Goal: Task Accomplishment & Management: Use online tool/utility

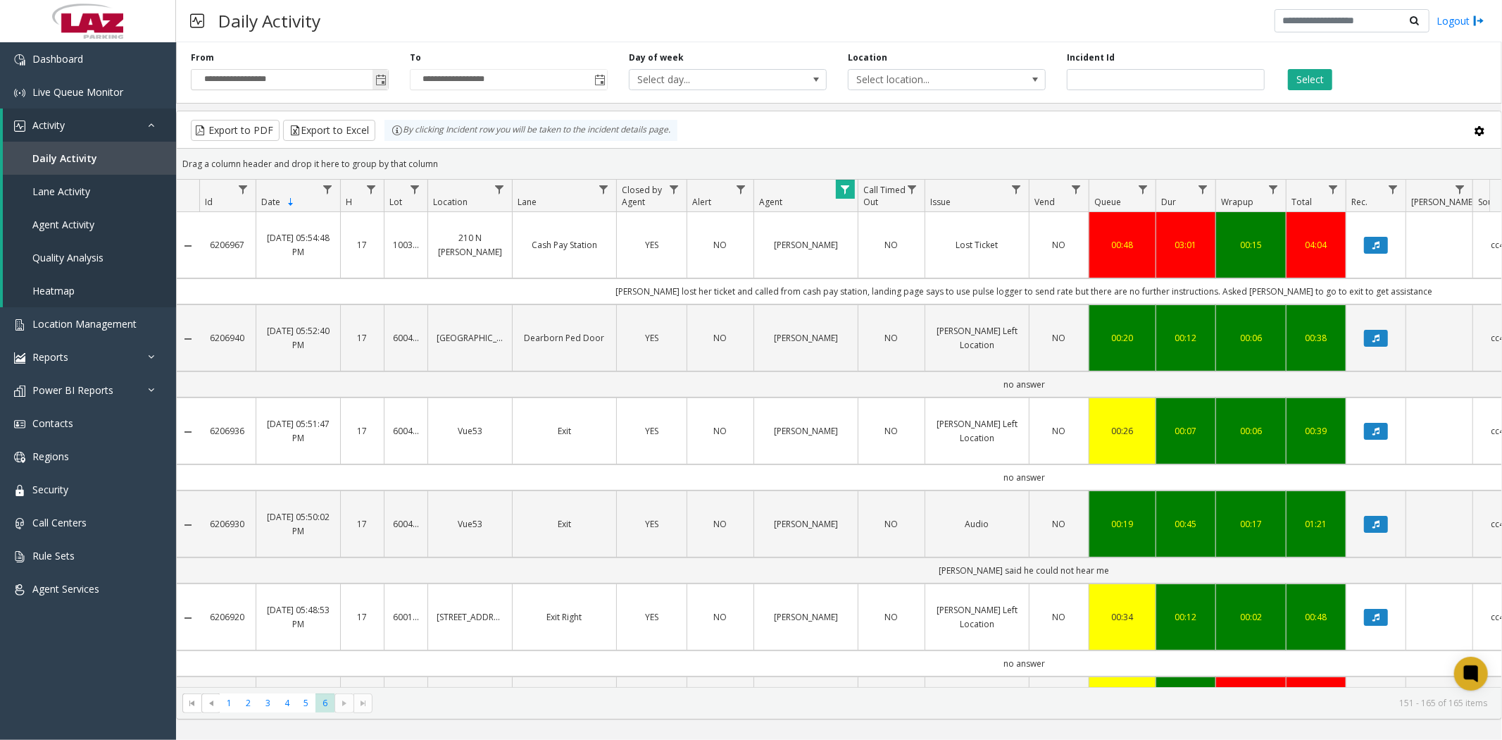
click at [379, 82] on span "Toggle popup" at bounding box center [380, 80] width 11 height 11
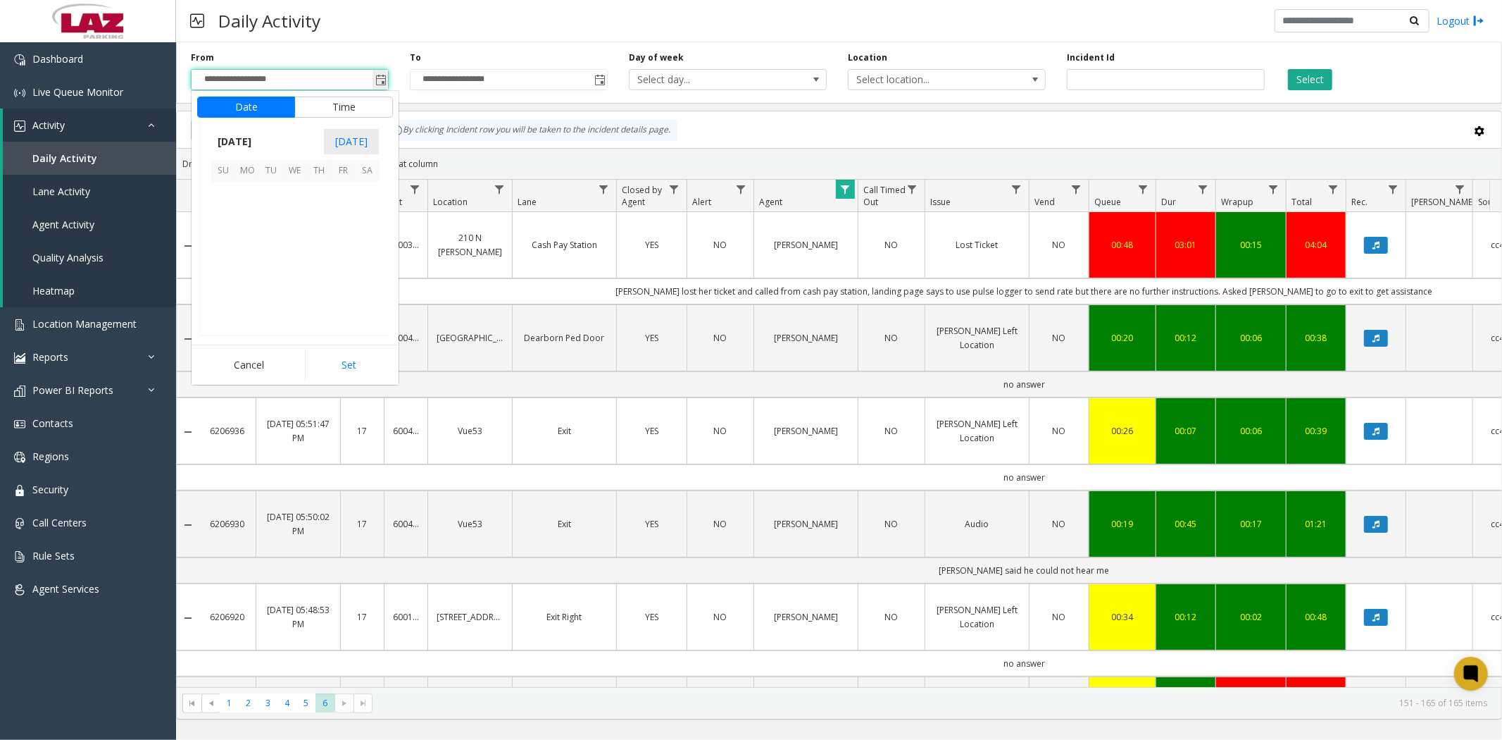
scroll to position [252921, 0]
click at [275, 213] on span "7" at bounding box center [271, 218] width 24 height 24
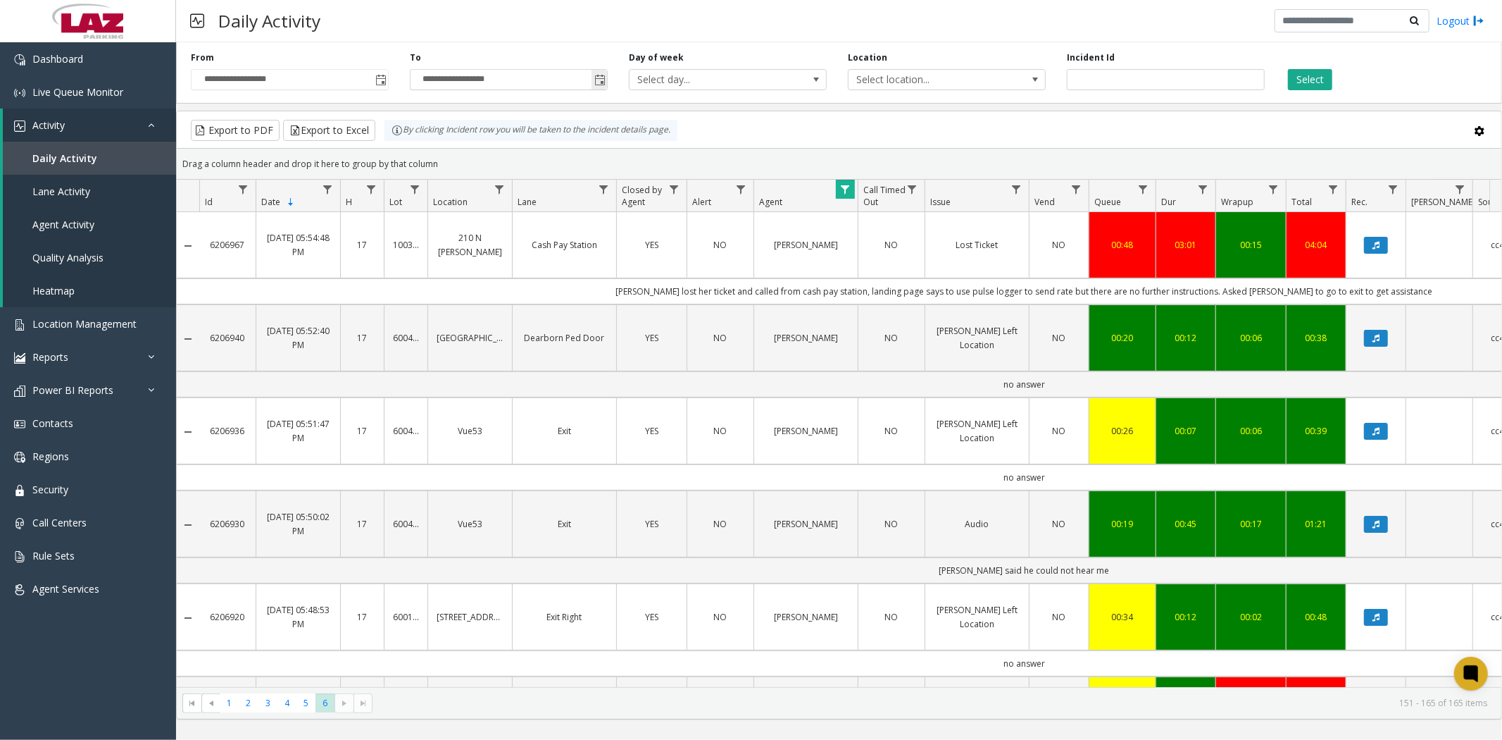
click at [604, 78] on span "Toggle popup" at bounding box center [600, 80] width 11 height 11
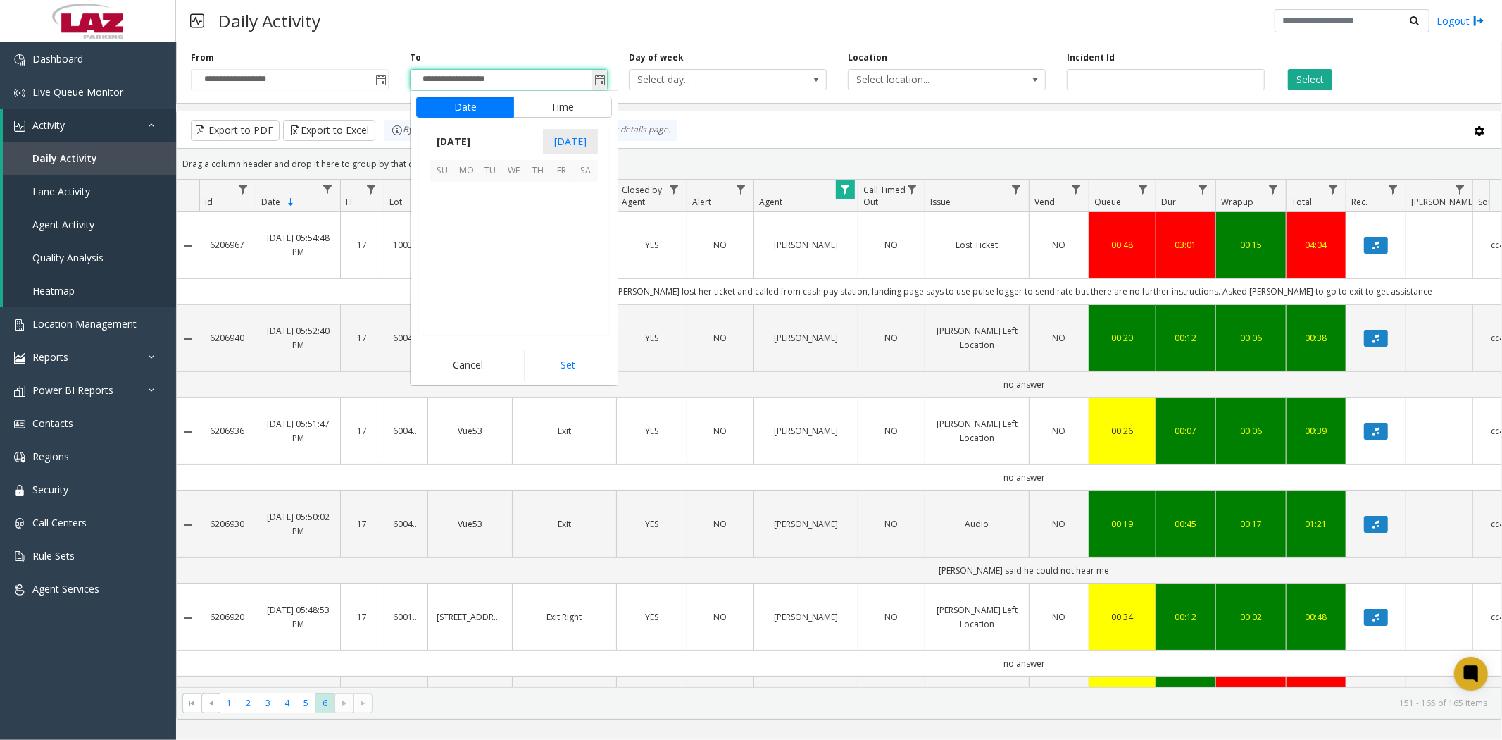
scroll to position [21, 0]
click at [495, 216] on span "7" at bounding box center [490, 218] width 24 height 24
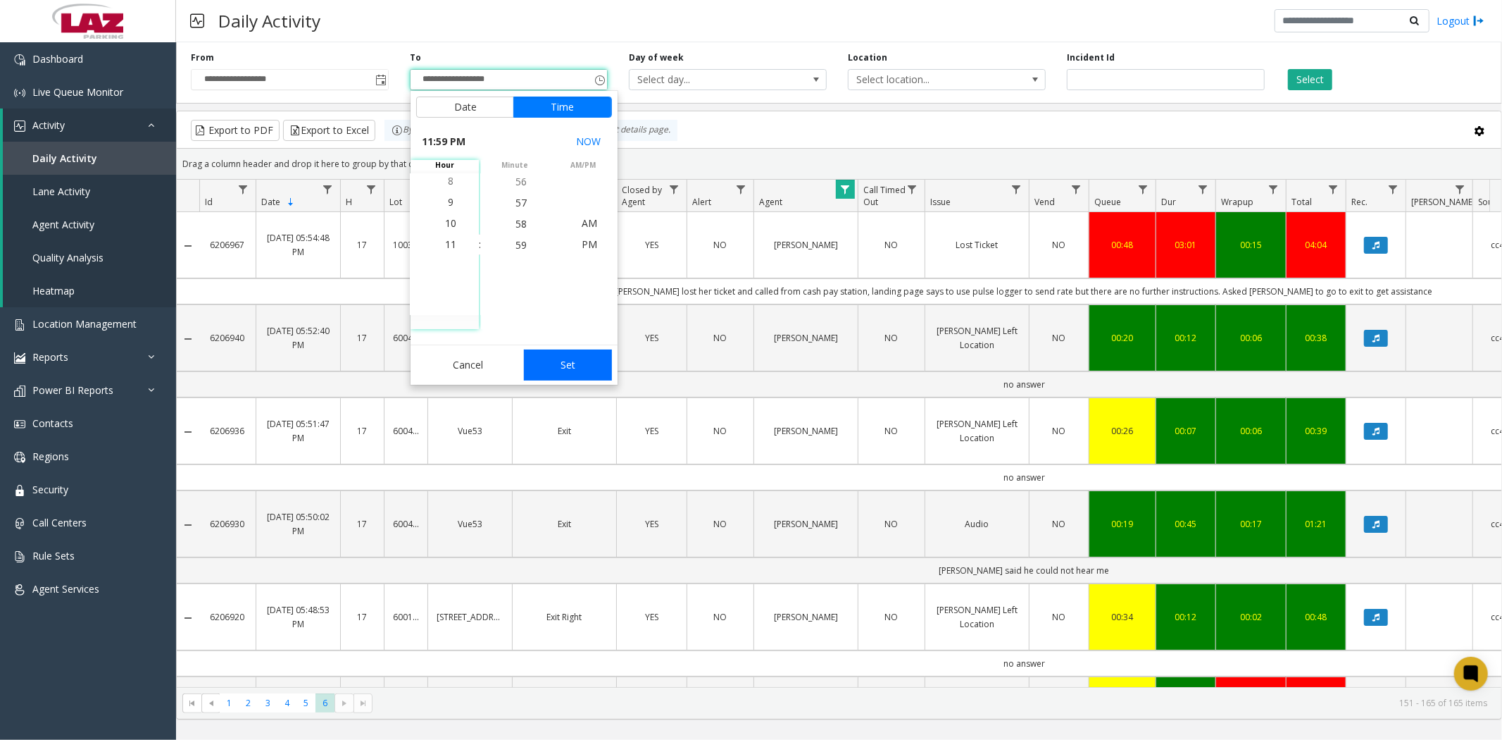
click at [547, 366] on button "Set" at bounding box center [568, 364] width 89 height 31
type input "**********"
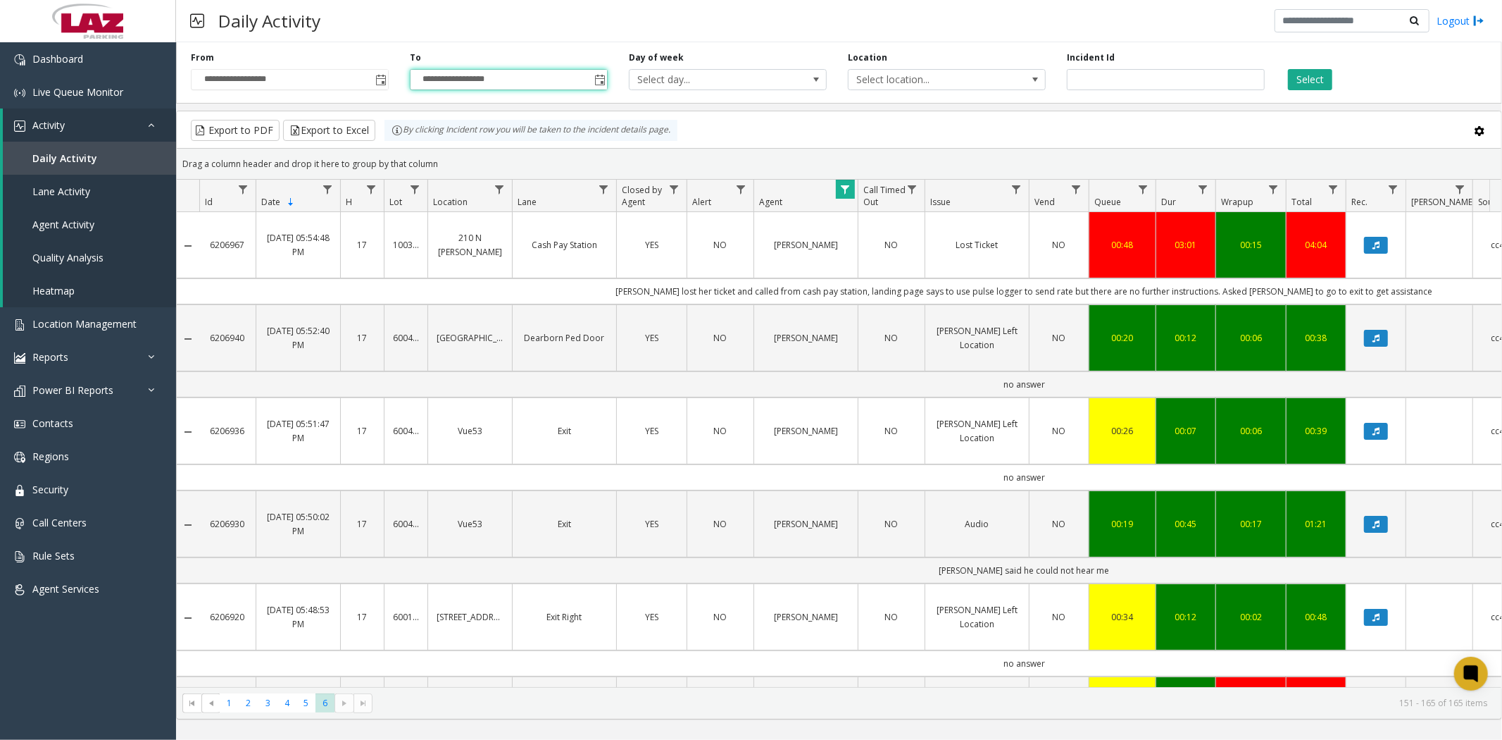
click at [840, 192] on span "Data table" at bounding box center [845, 189] width 11 height 11
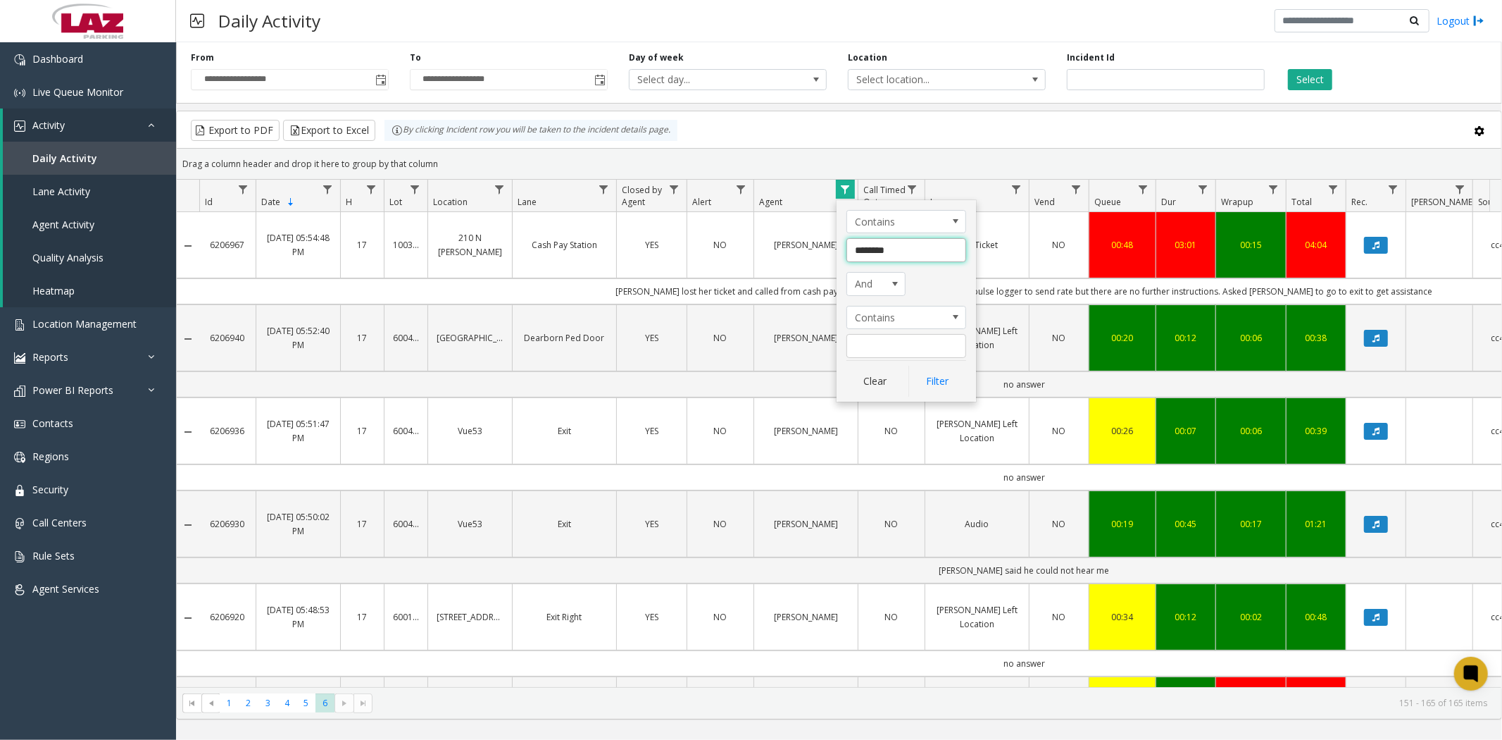
drag, startPoint x: 902, startPoint y: 249, endPoint x: 849, endPoint y: 247, distance: 53.6
click at [849, 247] on input "********" at bounding box center [907, 250] width 120 height 24
type input "*"
type input "********"
click at [935, 392] on button "Filter" at bounding box center [938, 381] width 58 height 31
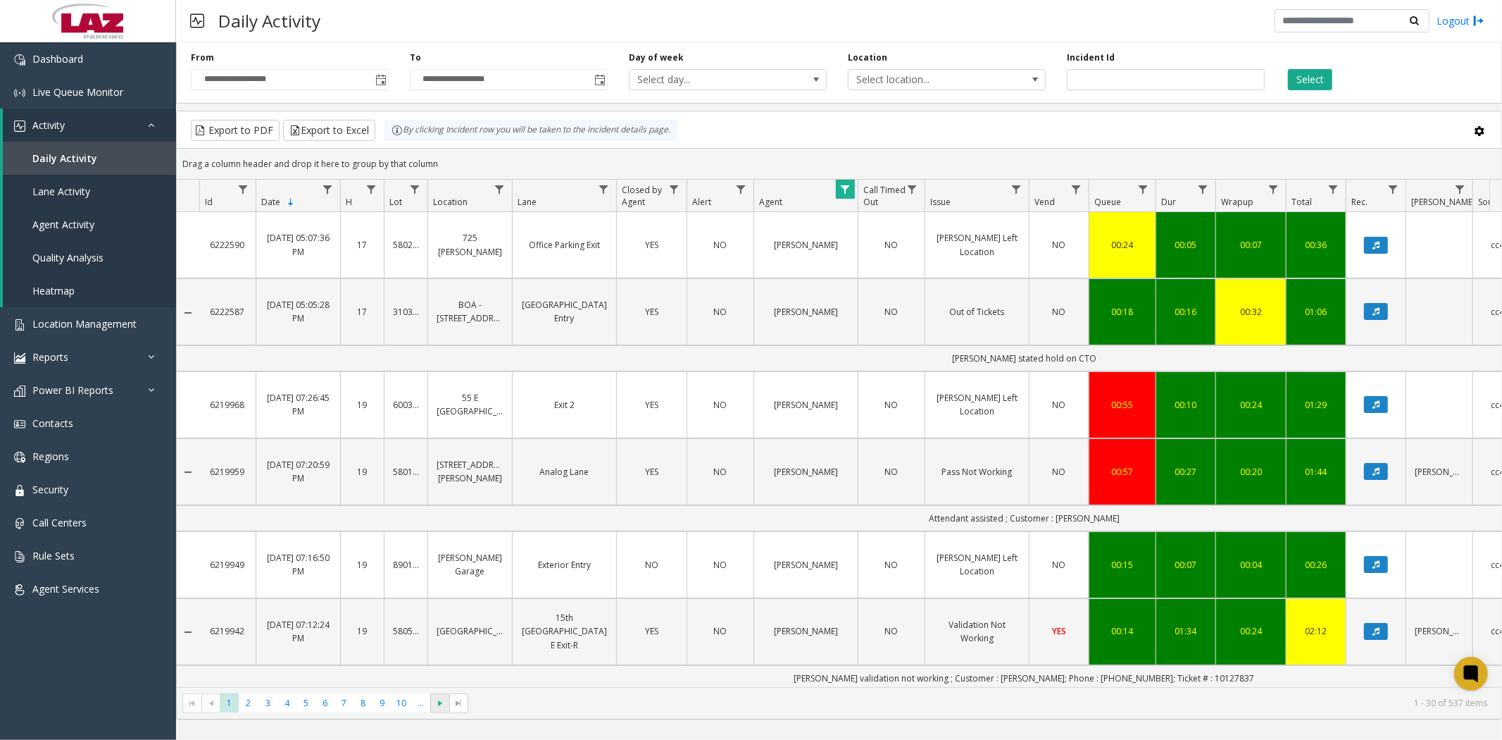
click at [440, 704] on span "Go to the next page" at bounding box center [440, 702] width 11 height 11
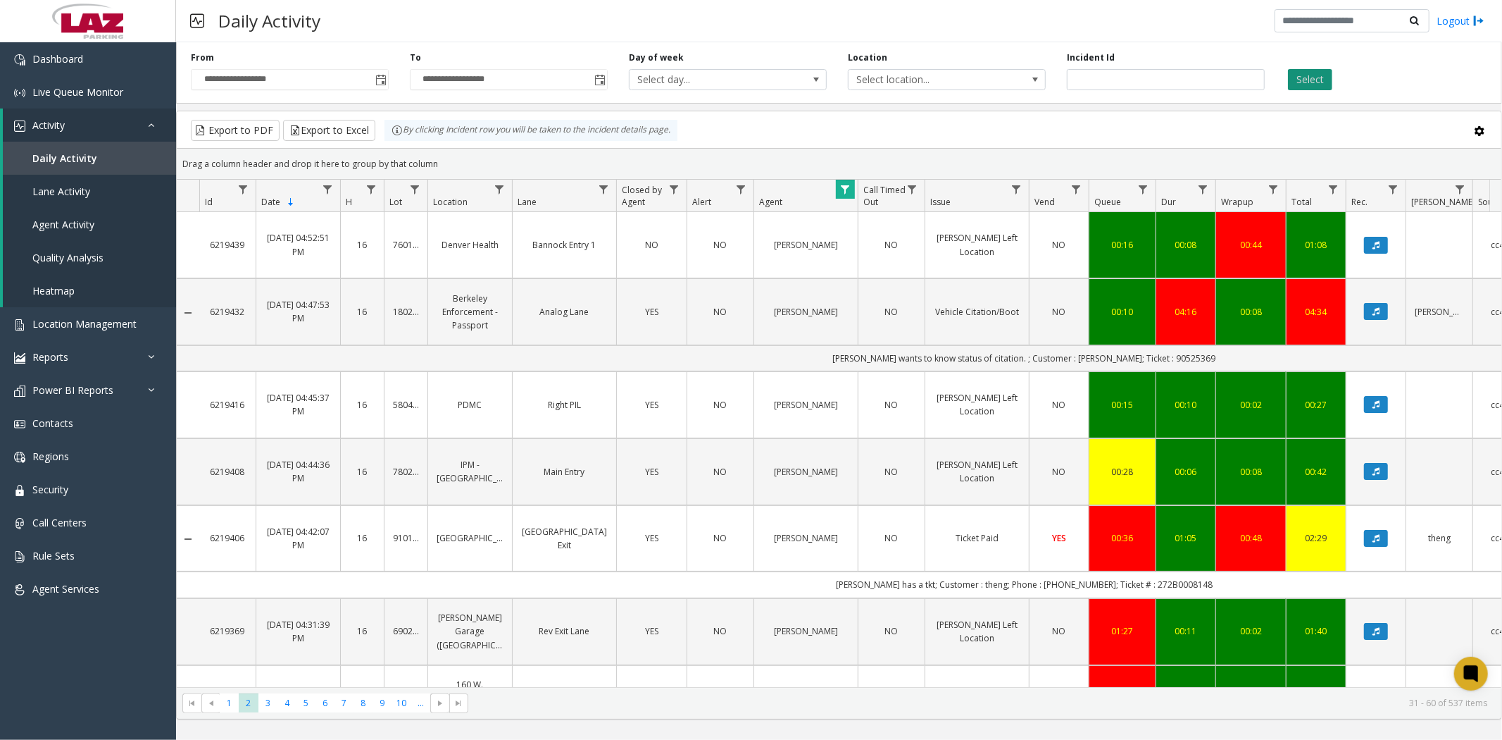
click at [1317, 79] on button "Select" at bounding box center [1310, 79] width 44 height 21
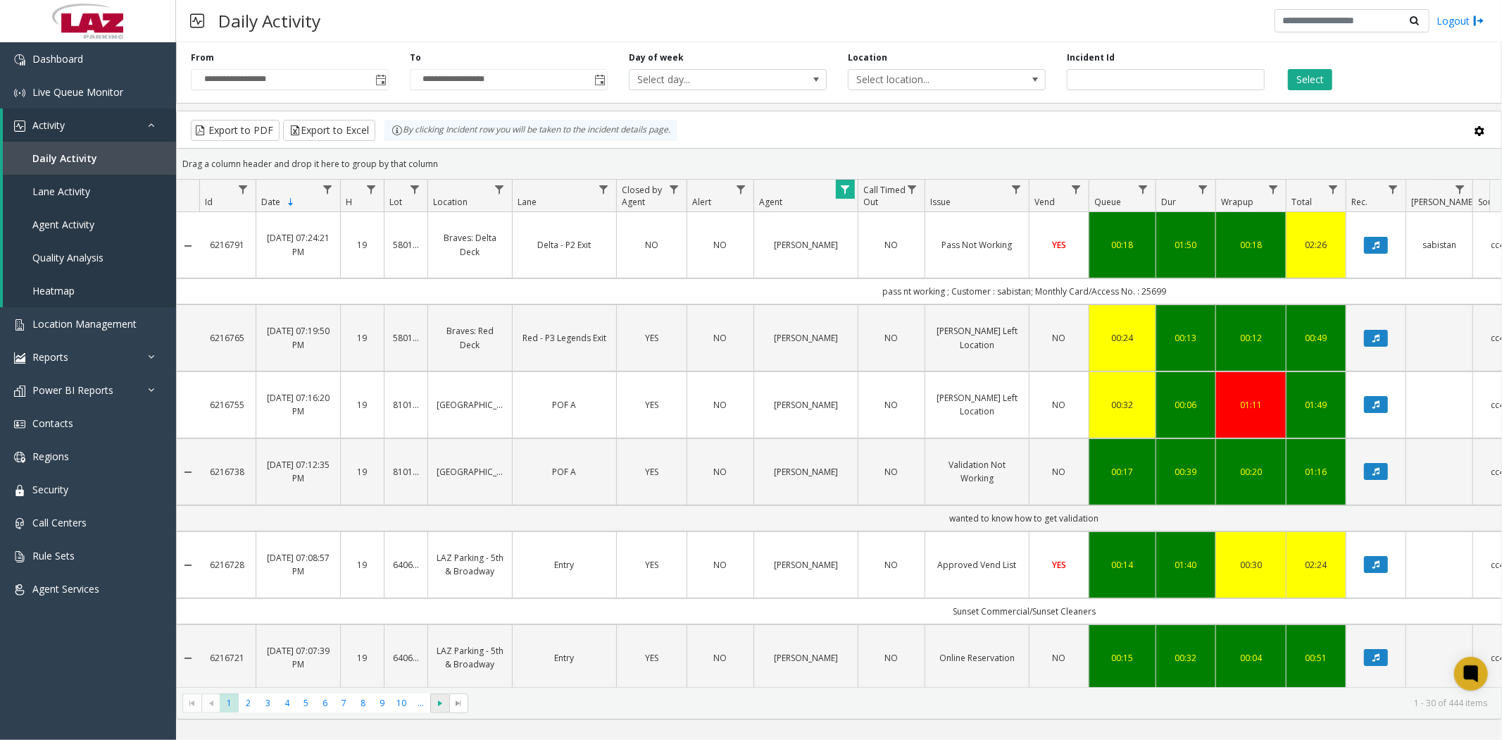
click at [442, 702] on span "Go to the next page" at bounding box center [440, 702] width 11 height 11
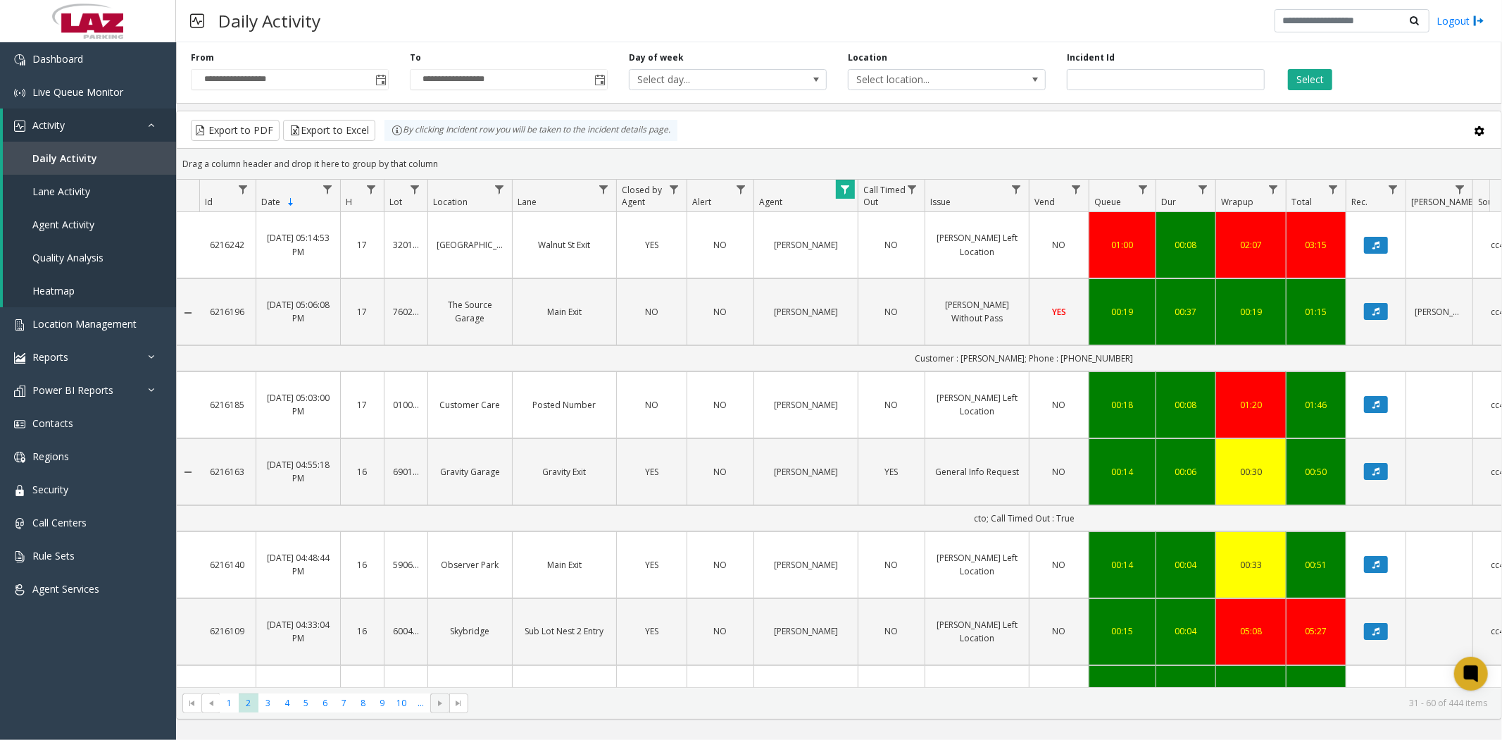
click at [842, 191] on span "Data table" at bounding box center [845, 189] width 11 height 11
click at [378, 80] on span "Toggle popup" at bounding box center [380, 80] width 11 height 11
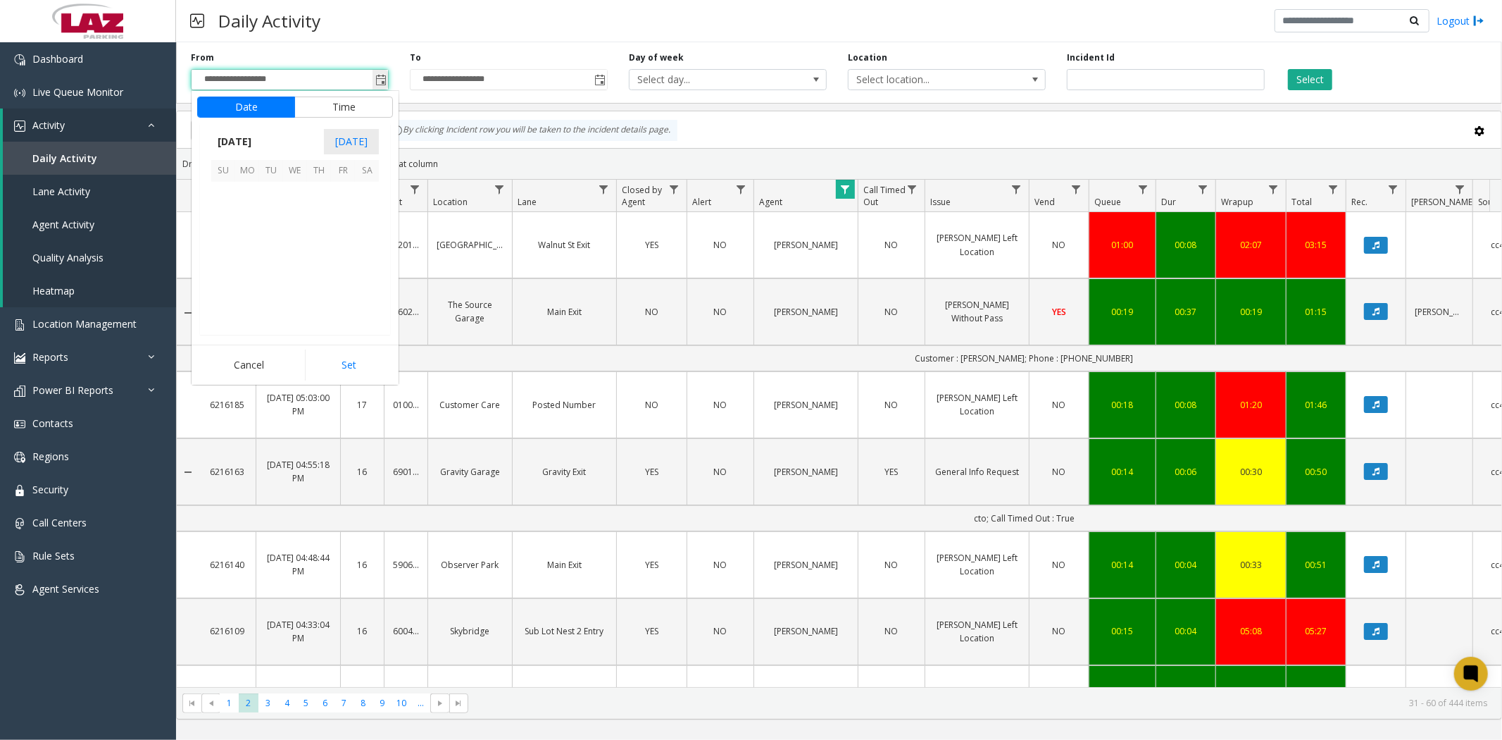
scroll to position [252921, 0]
click at [271, 218] on span "7" at bounding box center [271, 218] width 24 height 24
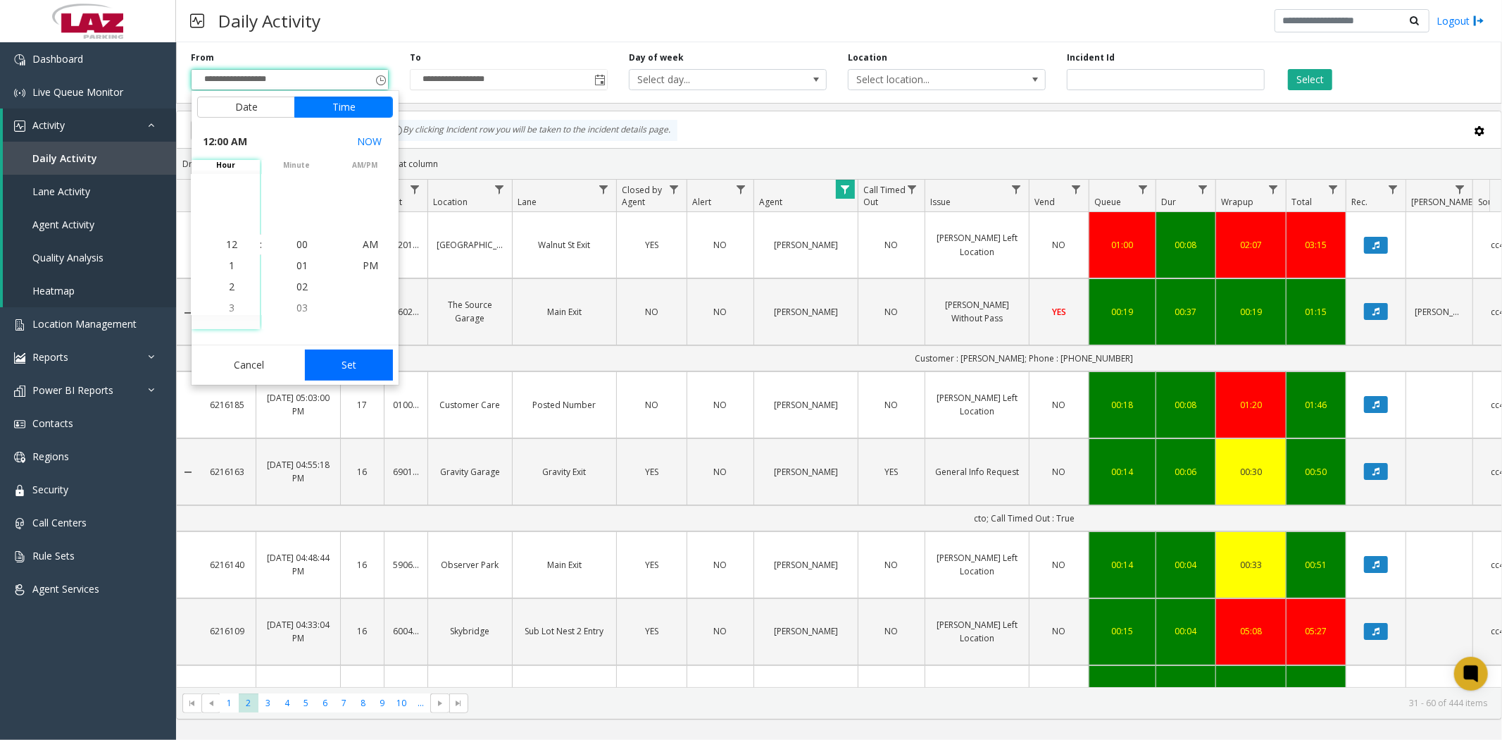
click at [343, 374] on button "Set" at bounding box center [349, 364] width 89 height 31
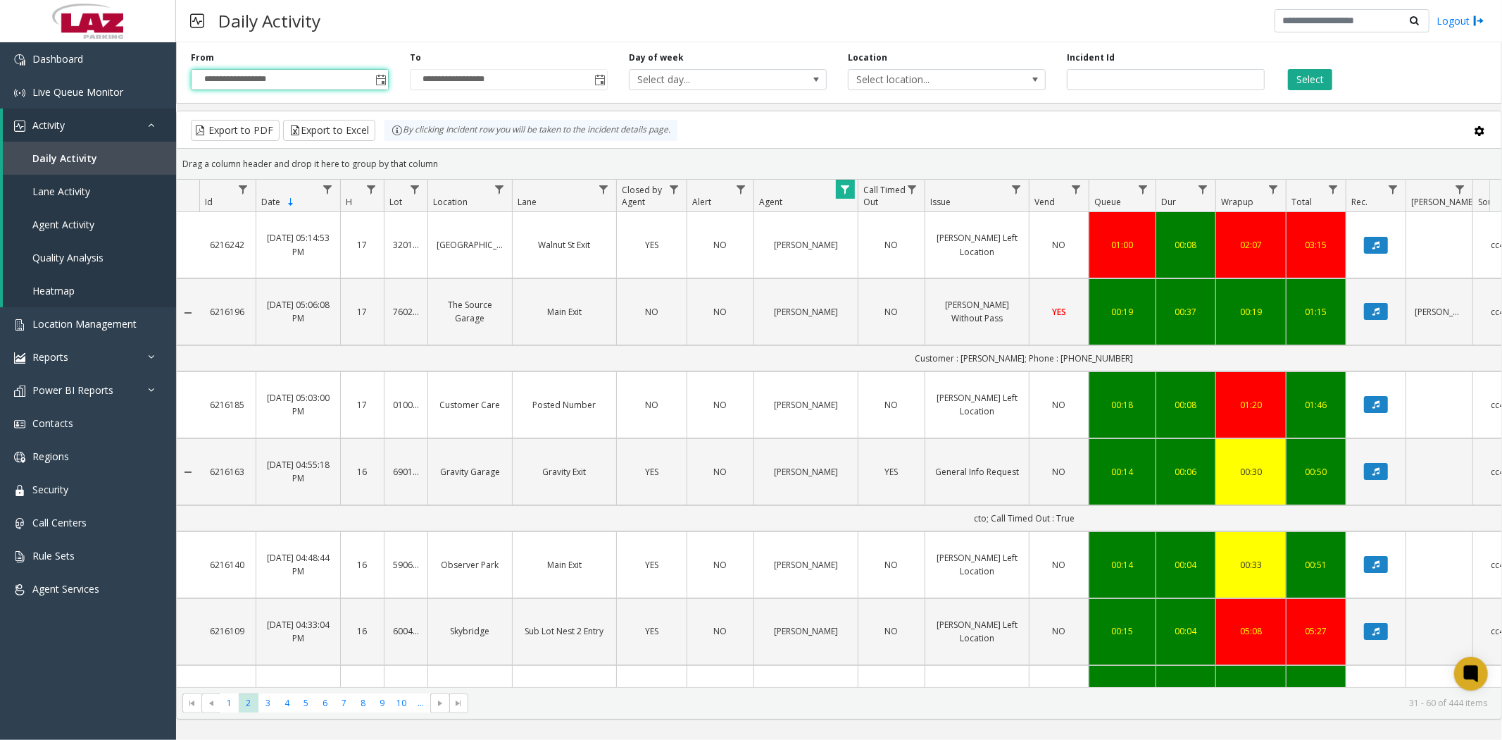
type input "**********"
click at [1308, 75] on button "Select" at bounding box center [1310, 79] width 44 height 21
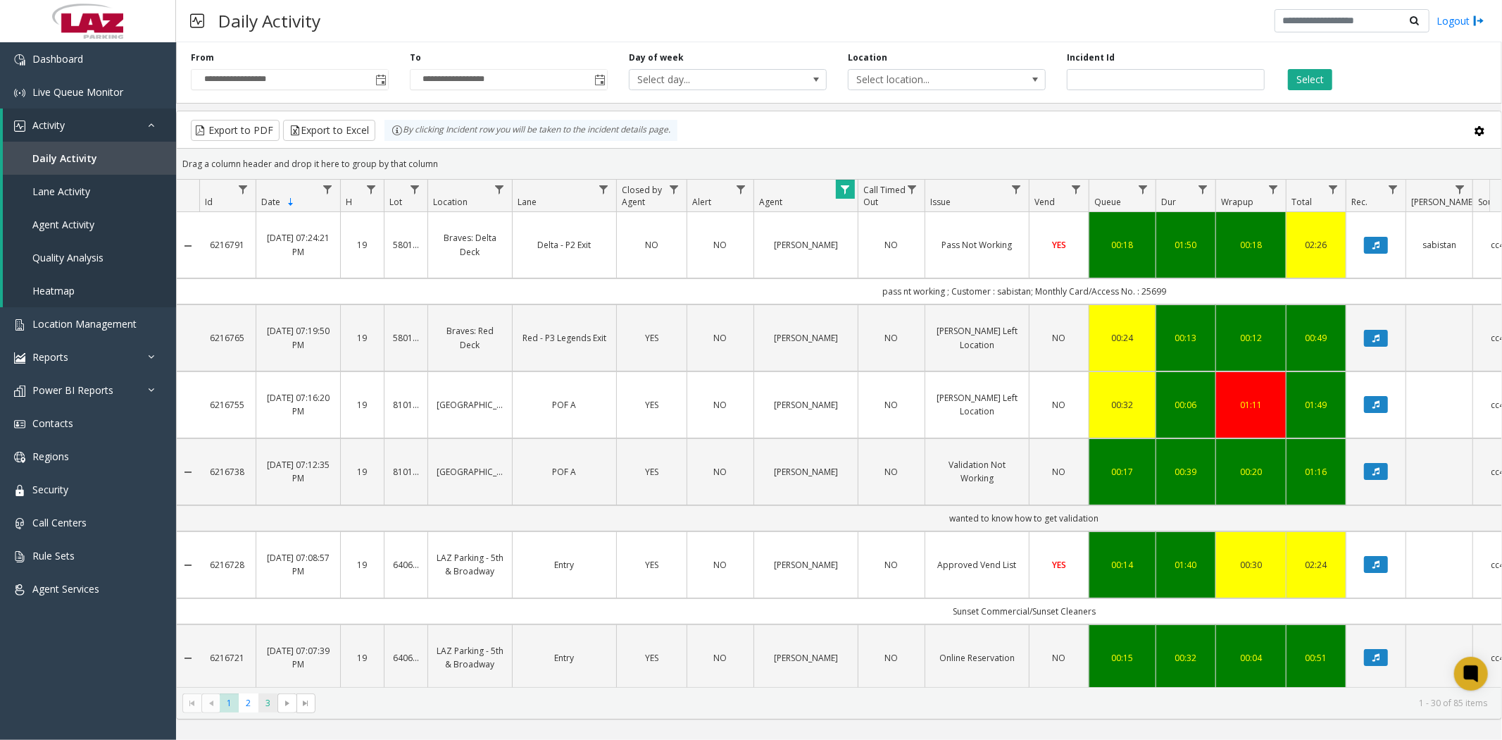
click at [266, 702] on span "3" at bounding box center [268, 702] width 19 height 19
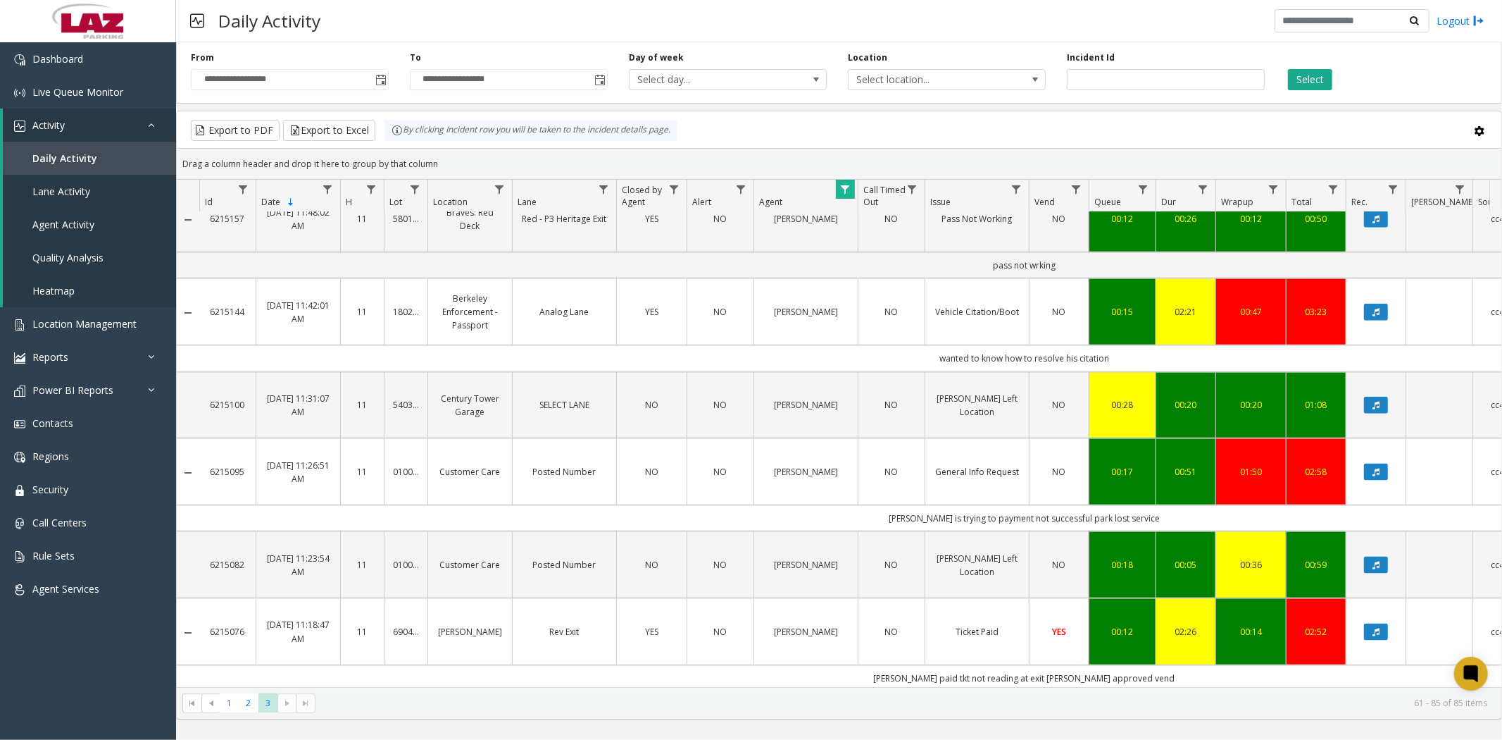
scroll to position [1682, 0]
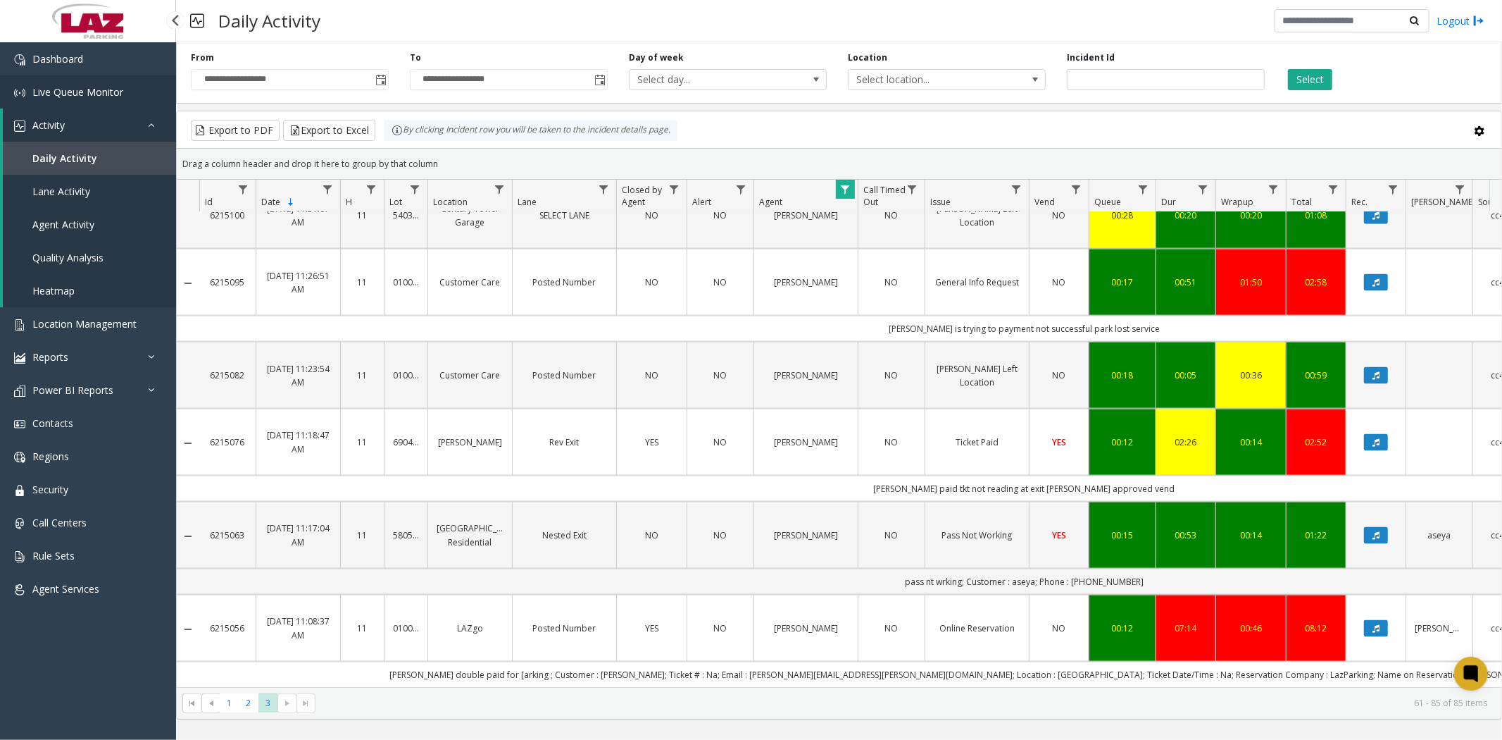
click at [101, 88] on span "Live Queue Monitor" at bounding box center [77, 91] width 91 height 13
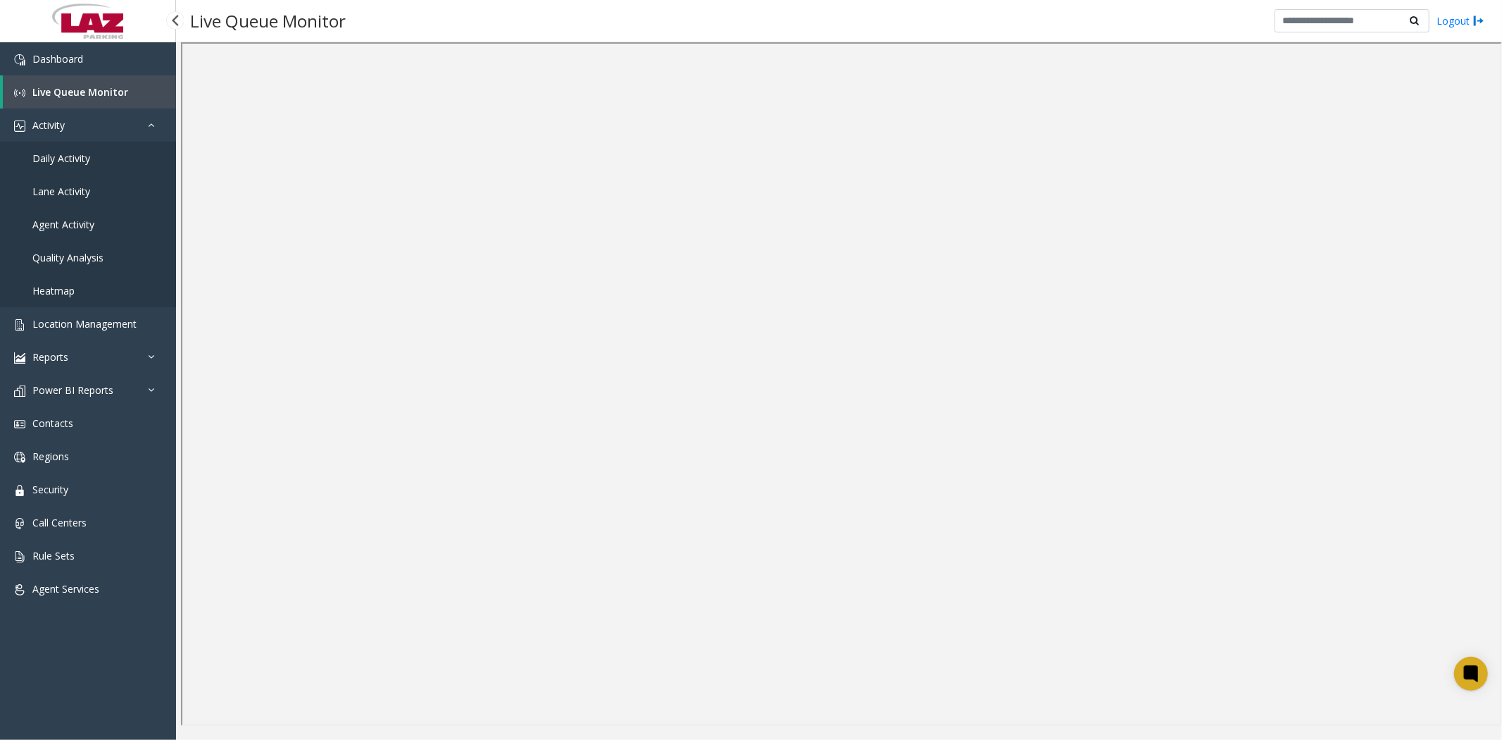
click at [66, 156] on span "Daily Activity" at bounding box center [61, 157] width 58 height 13
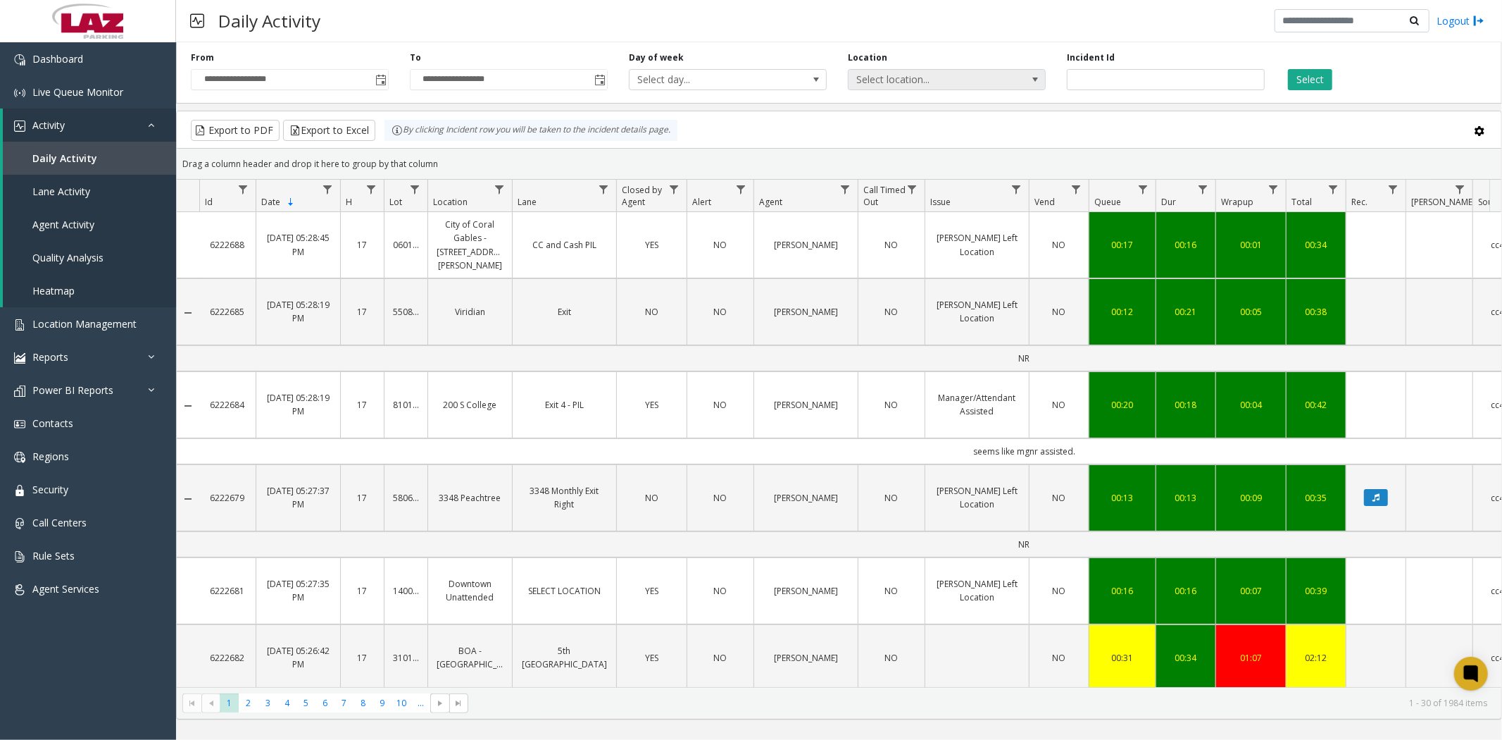
click at [951, 76] on span "Select location..." at bounding box center [927, 80] width 157 height 20
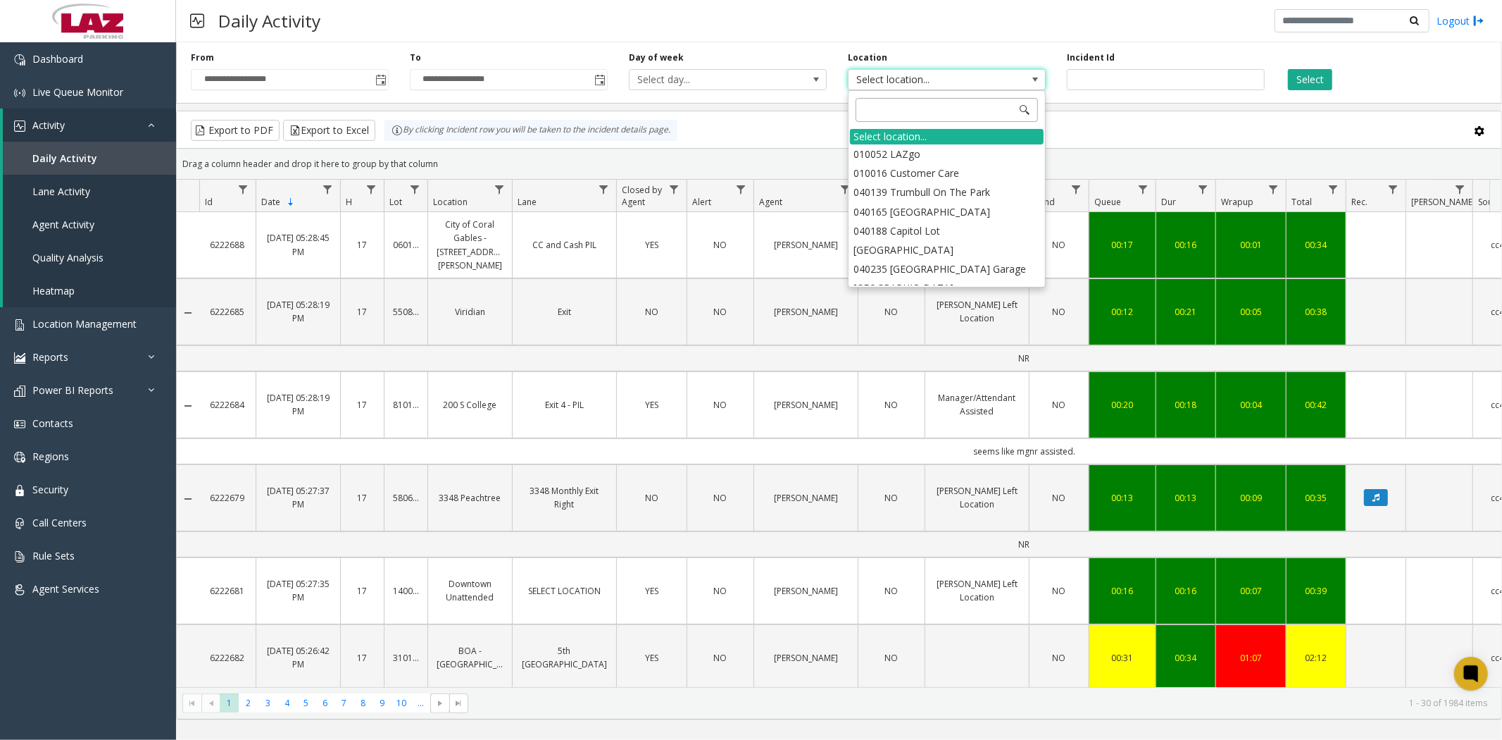
click at [909, 115] on input at bounding box center [947, 110] width 182 height 24
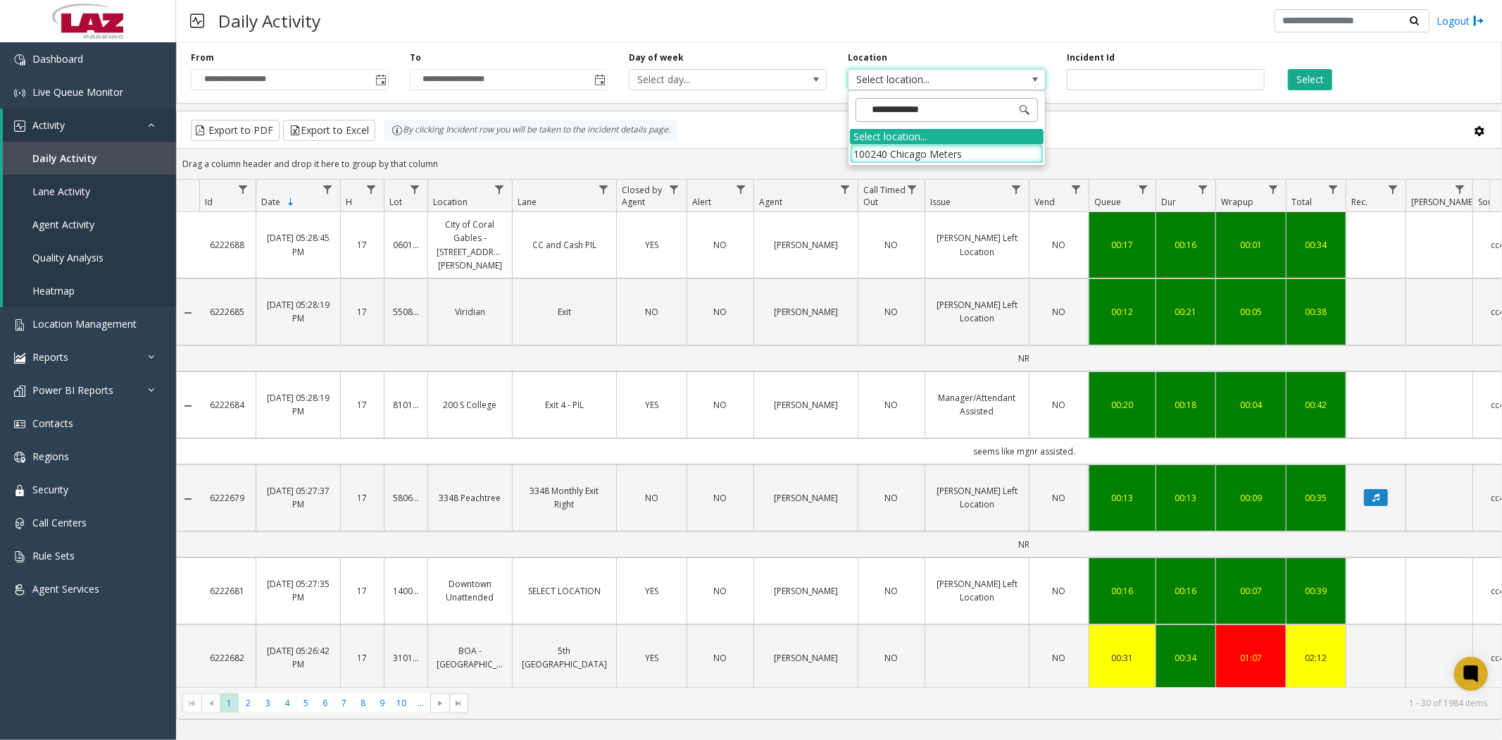
type input "**********"
click at [930, 151] on li "100240 Chicago Meters" at bounding box center [947, 153] width 194 height 19
click at [1308, 80] on button "Select" at bounding box center [1310, 79] width 44 height 21
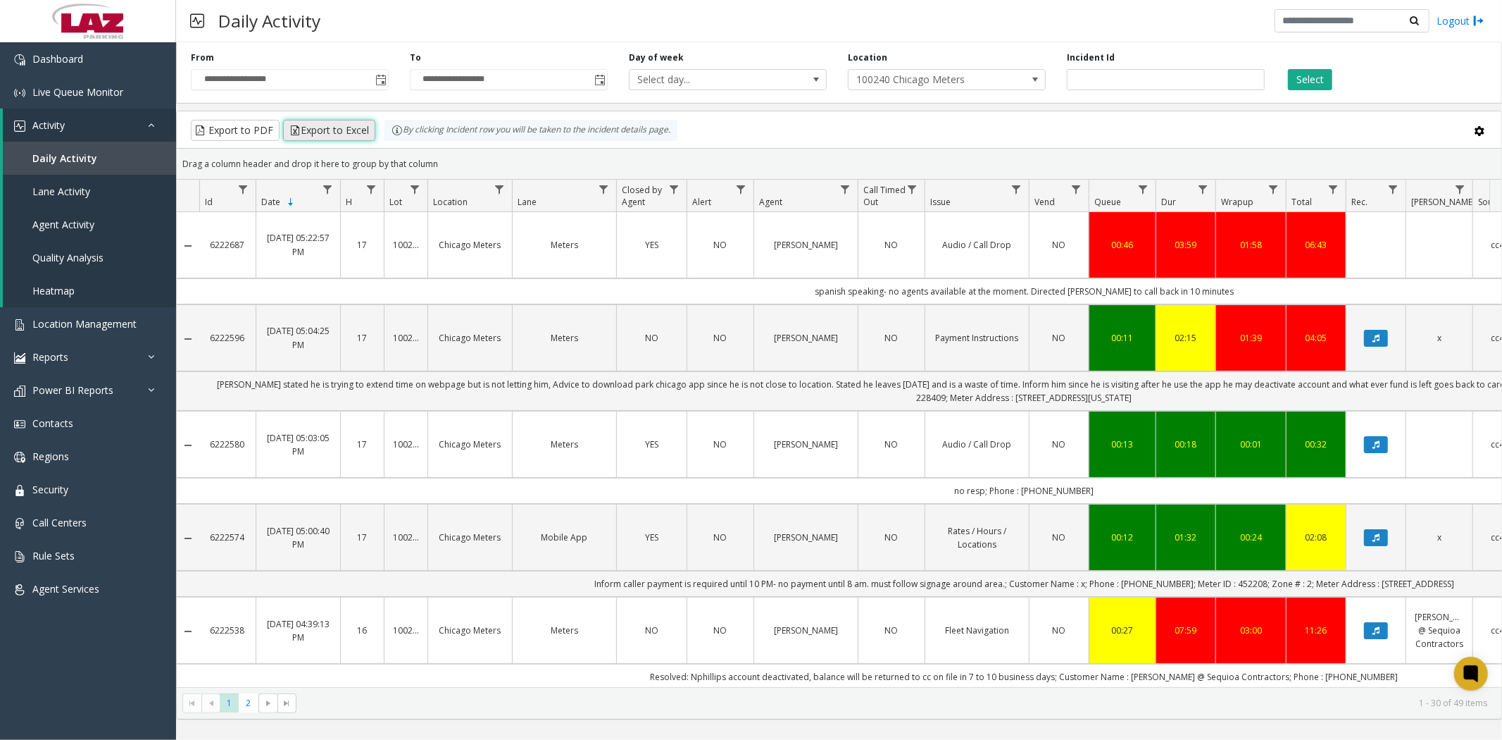
click at [332, 137] on button "Export to Excel" at bounding box center [329, 130] width 92 height 21
